Goal: Task Accomplishment & Management: Manage account settings

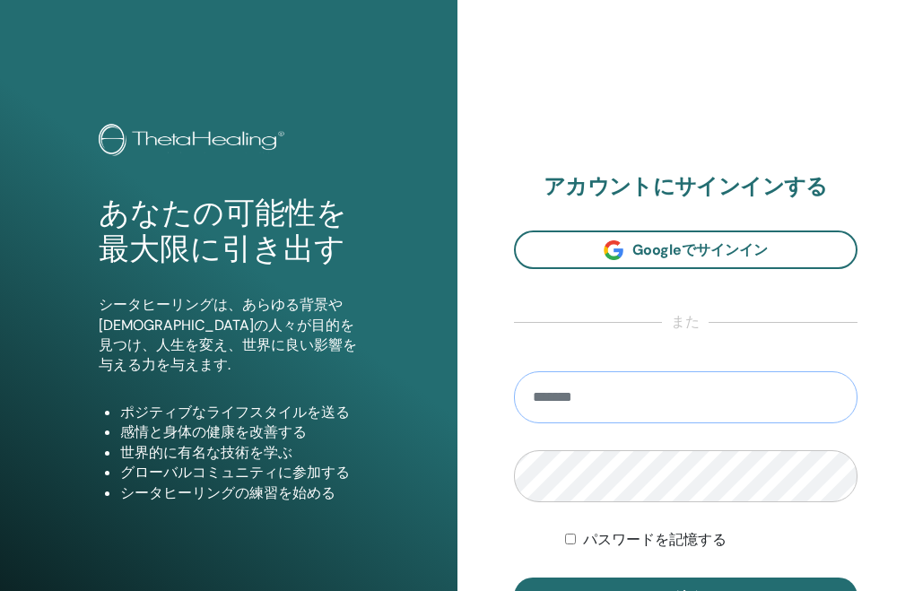
type input "**********"
click at [685, 590] on button "ログイン" at bounding box center [686, 597] width 344 height 38
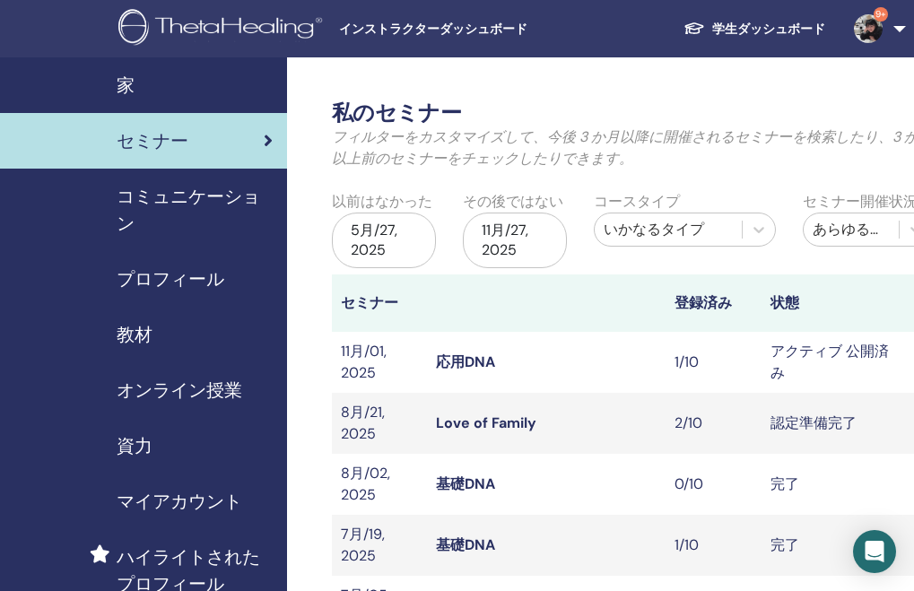
click at [482, 414] on link "Love of Family" at bounding box center [486, 423] width 100 height 19
click at [503, 422] on link "Love of Family" at bounding box center [486, 423] width 100 height 19
click at [503, 414] on link "Love of Family" at bounding box center [486, 423] width 100 height 19
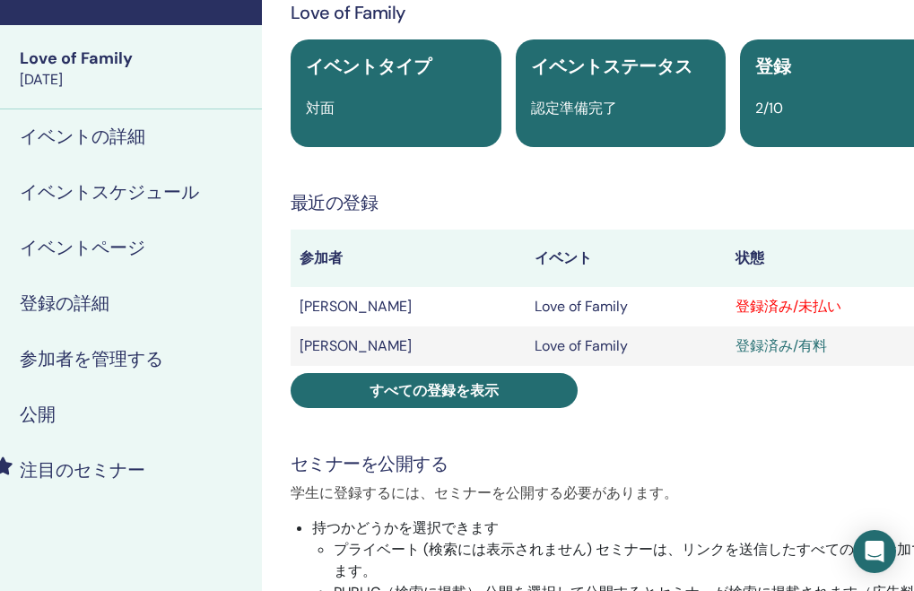
scroll to position [100, 96]
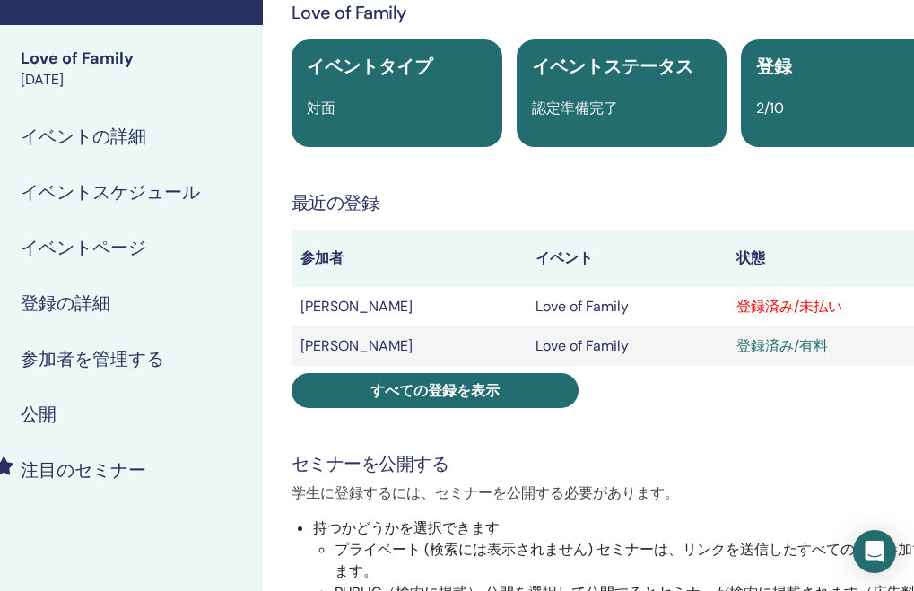
click at [93, 366] on h4 "参加者を管理する" at bounding box center [93, 359] width 144 height 27
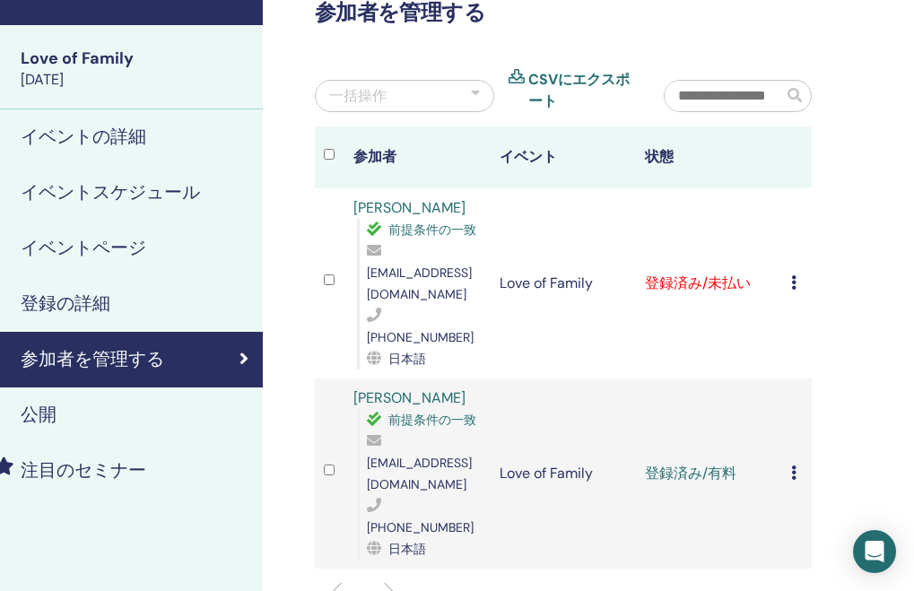
click at [793, 275] on icon at bounding box center [793, 282] width 5 height 14
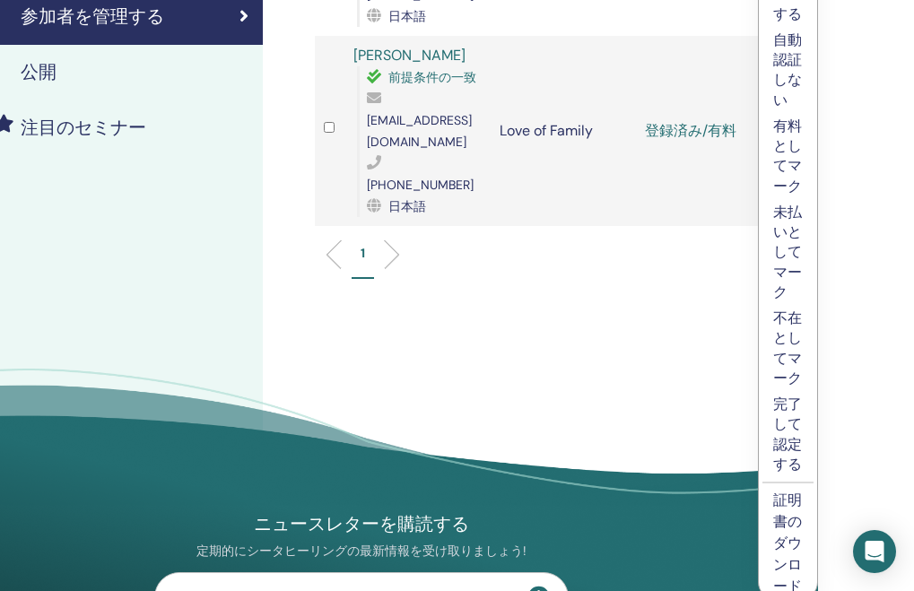
scroll to position [444, 95]
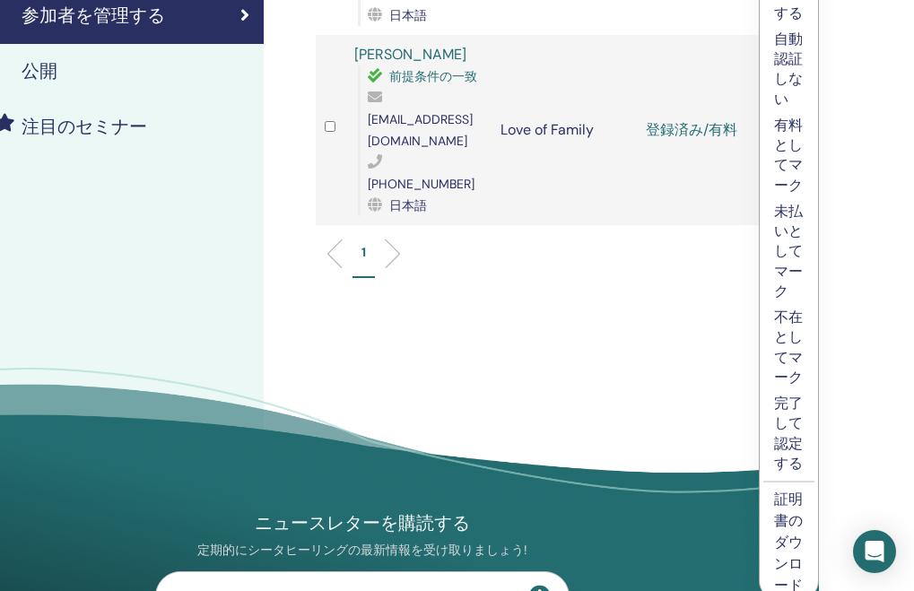
click at [790, 475] on p "完了して認定する" at bounding box center [789, 434] width 30 height 81
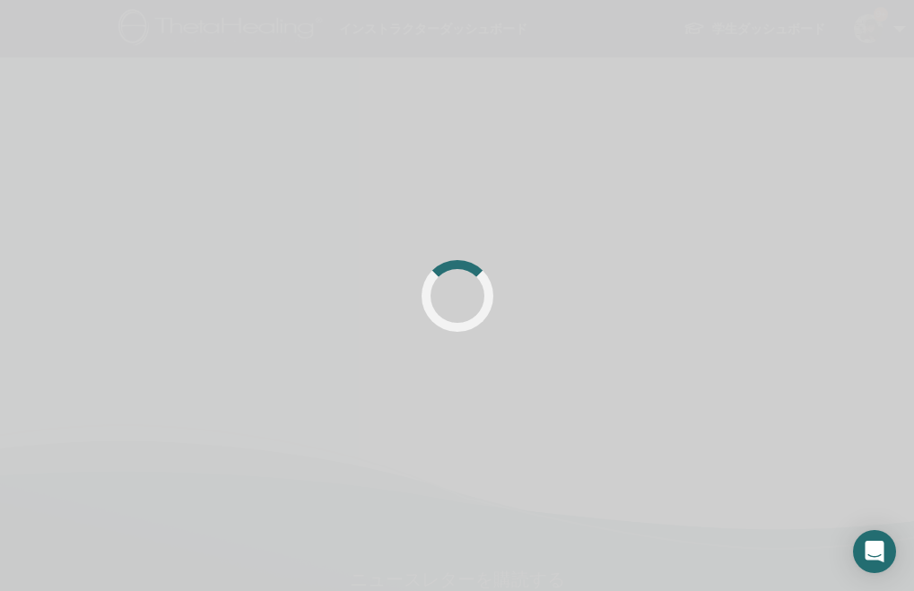
scroll to position [386, 95]
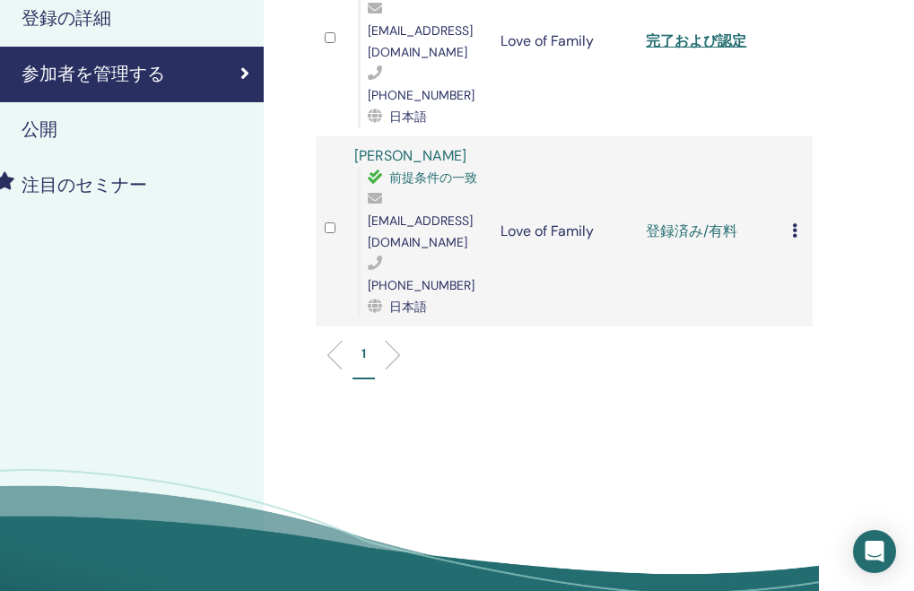
click at [794, 223] on icon at bounding box center [794, 230] width 5 height 14
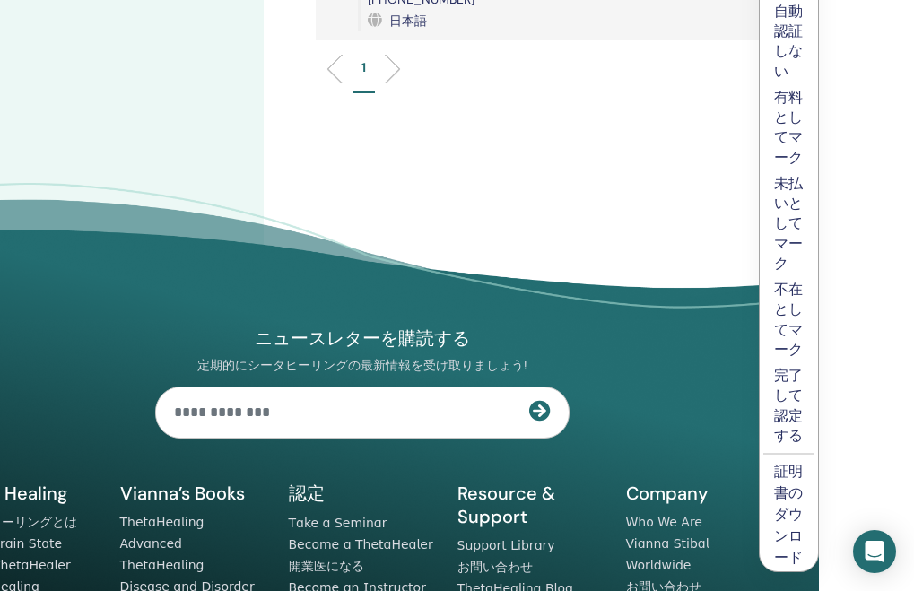
scroll to position [683, 95]
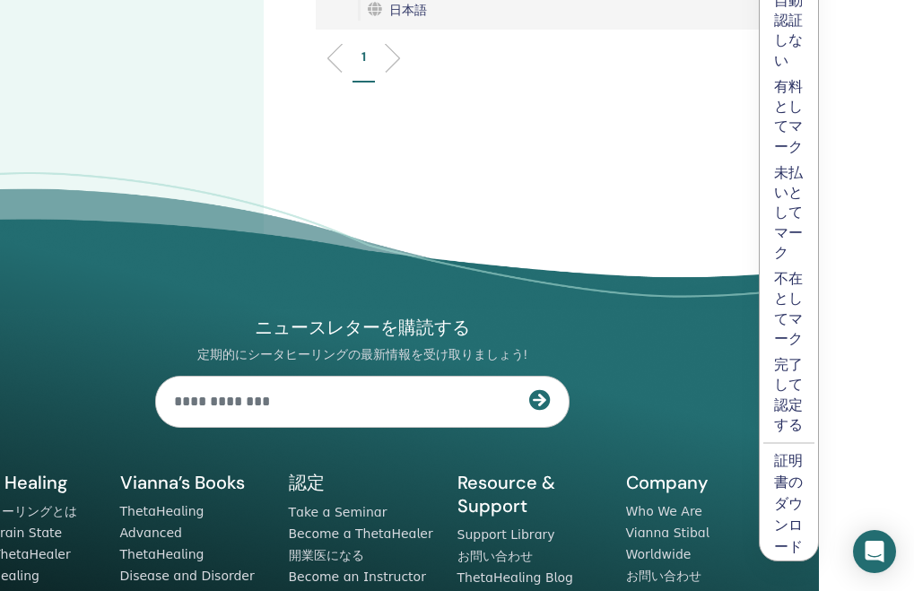
click at [792, 436] on p "完了して認定する" at bounding box center [789, 395] width 30 height 81
